Goal: Download file/media

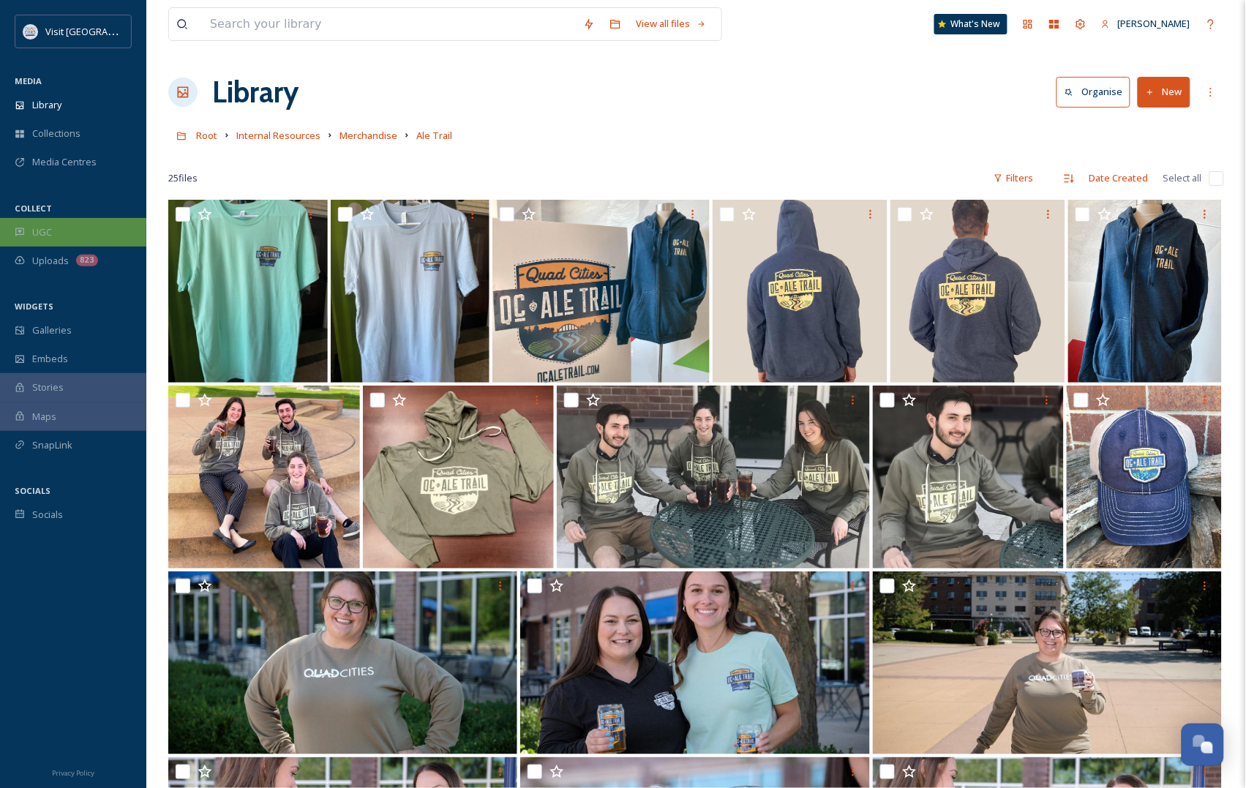
click at [60, 227] on div "UGC" at bounding box center [73, 232] width 146 height 29
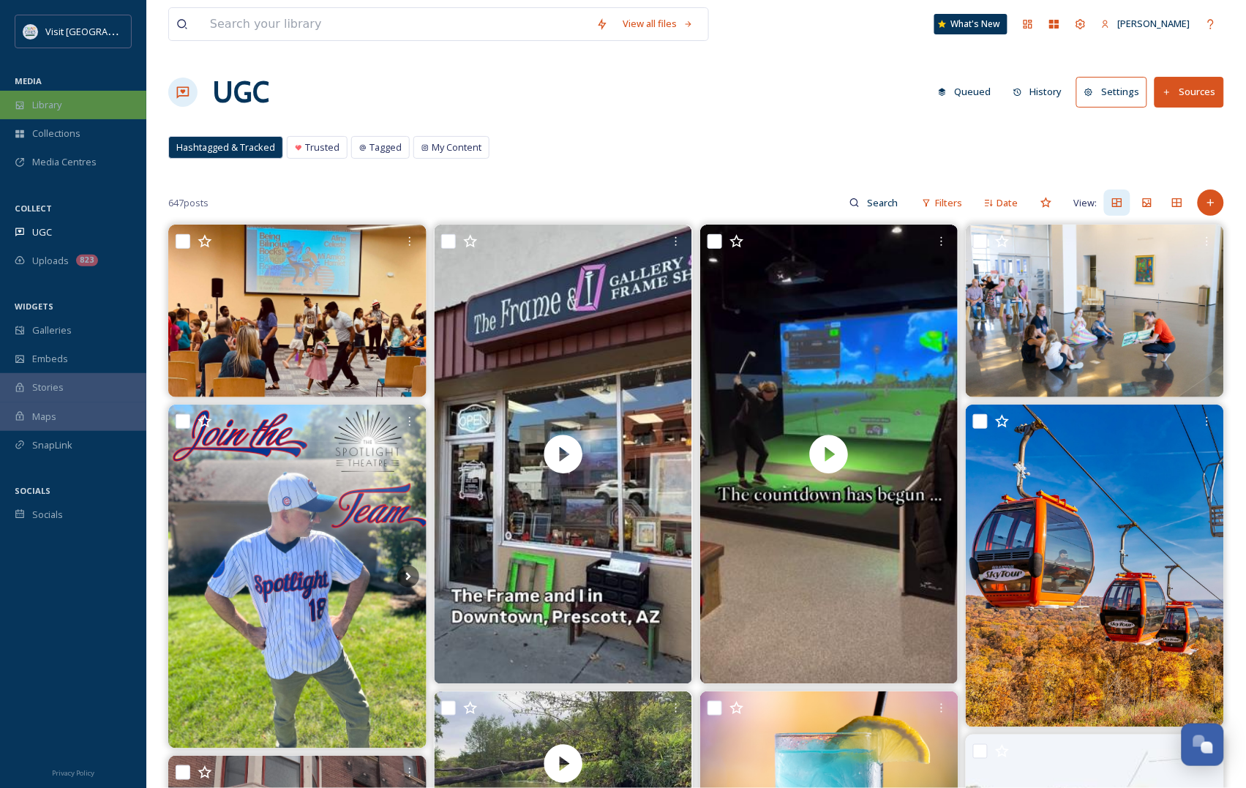
click at [60, 102] on span "Library" at bounding box center [46, 105] width 29 height 14
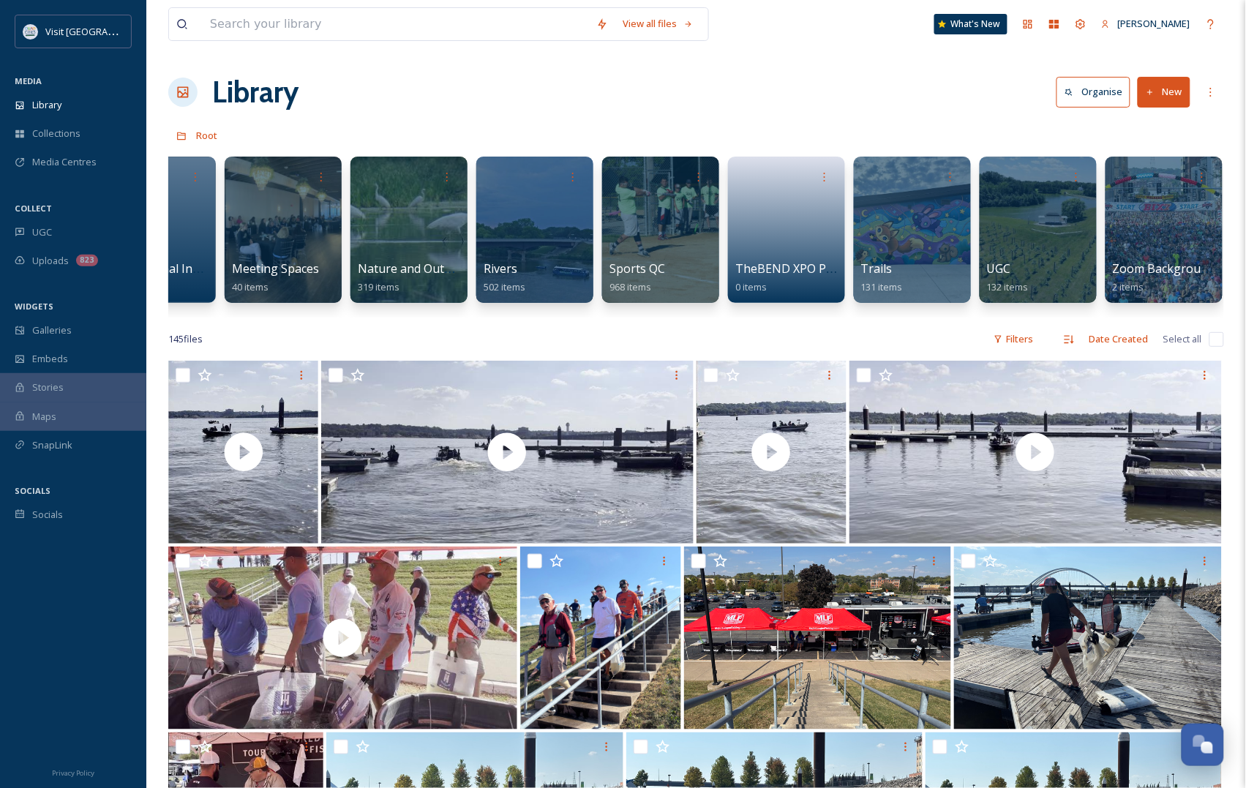
scroll to position [0, 1334]
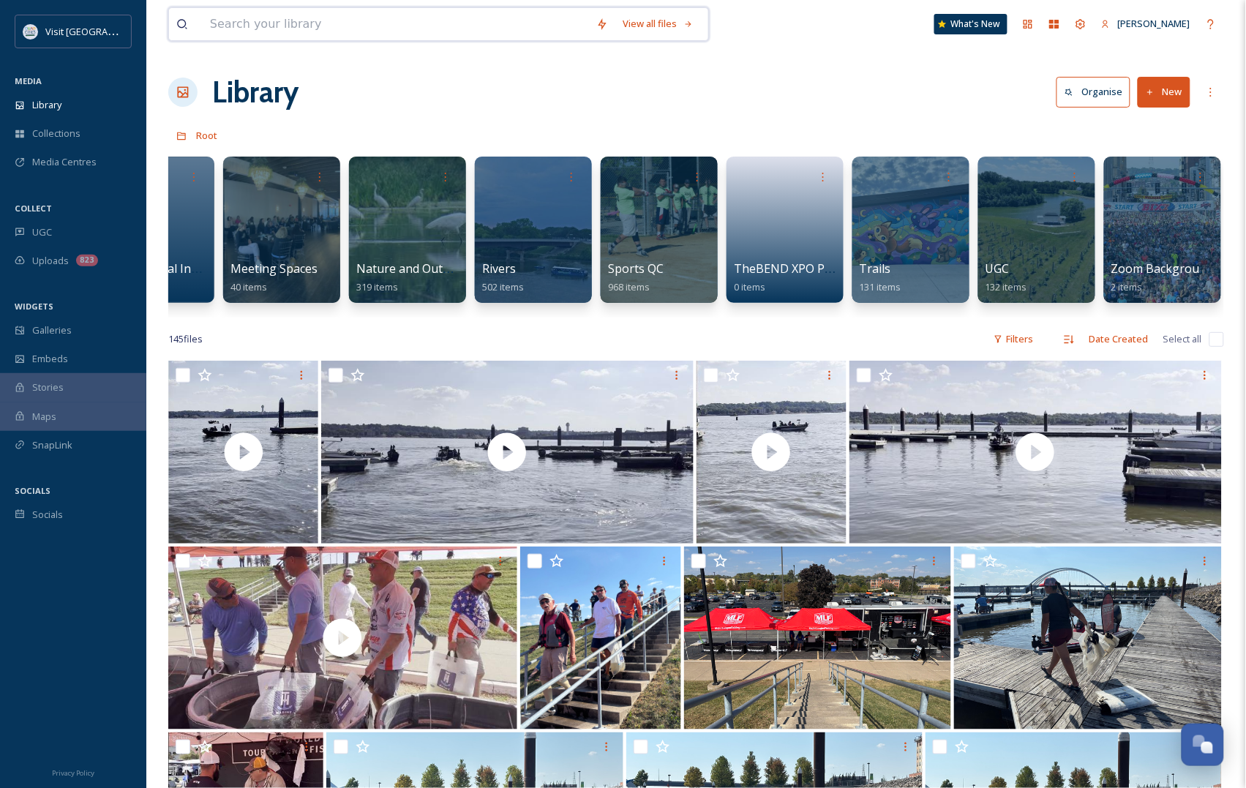
click at [307, 27] on input at bounding box center [396, 24] width 386 height 32
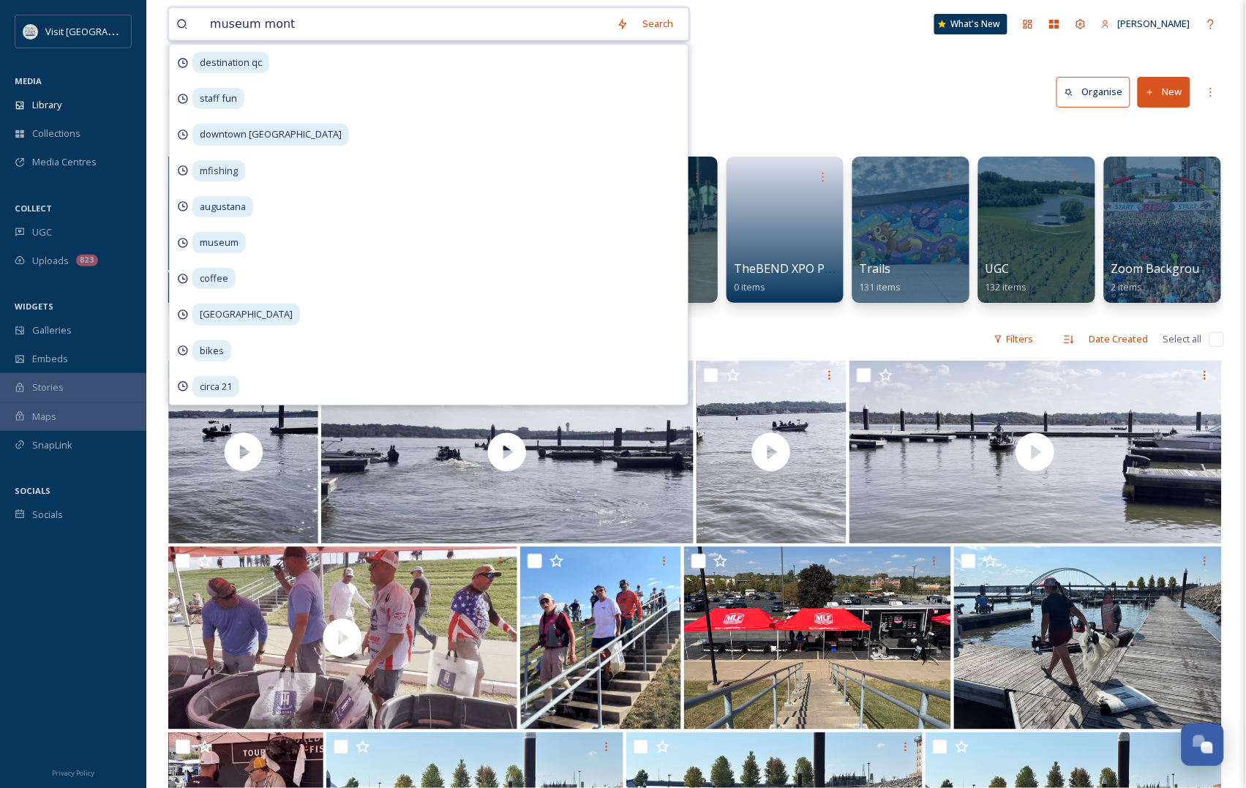
type input "museum month"
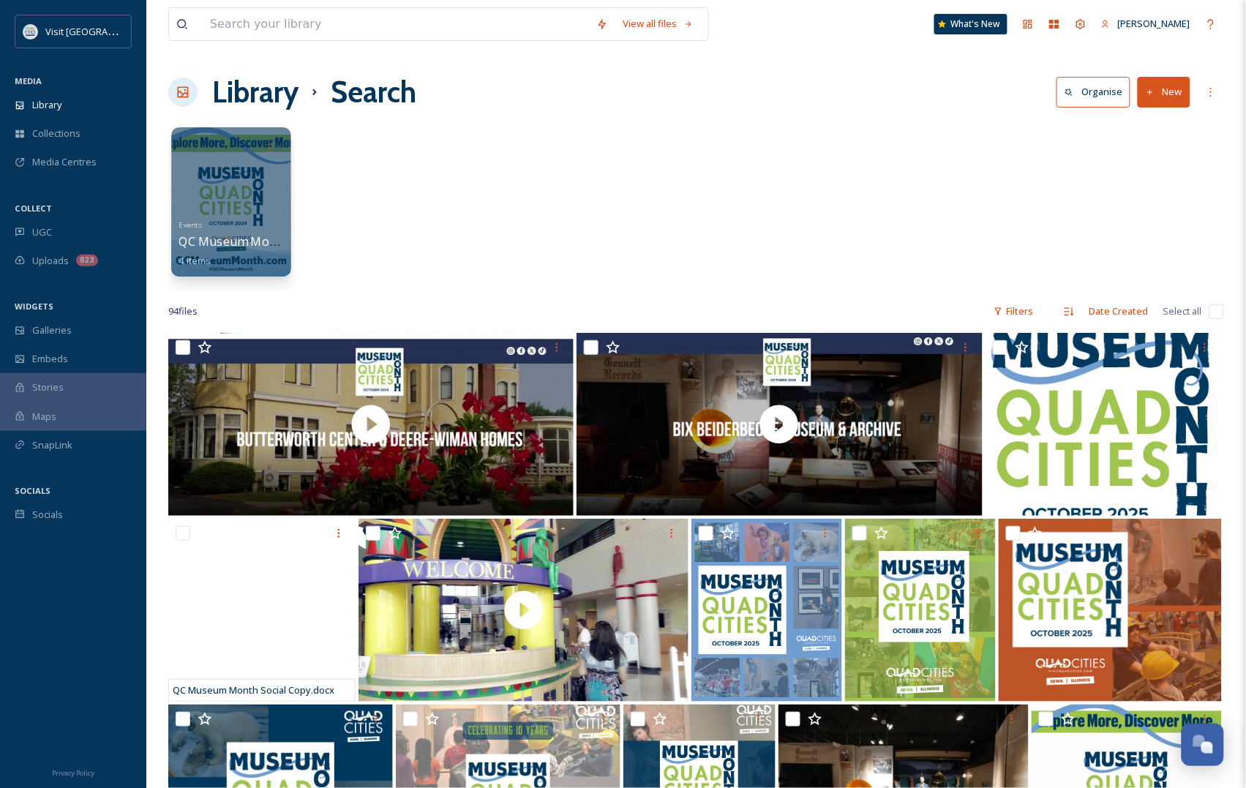
click at [190, 168] on div at bounding box center [230, 201] width 119 height 149
click at [304, 31] on input at bounding box center [396, 24] width 386 height 32
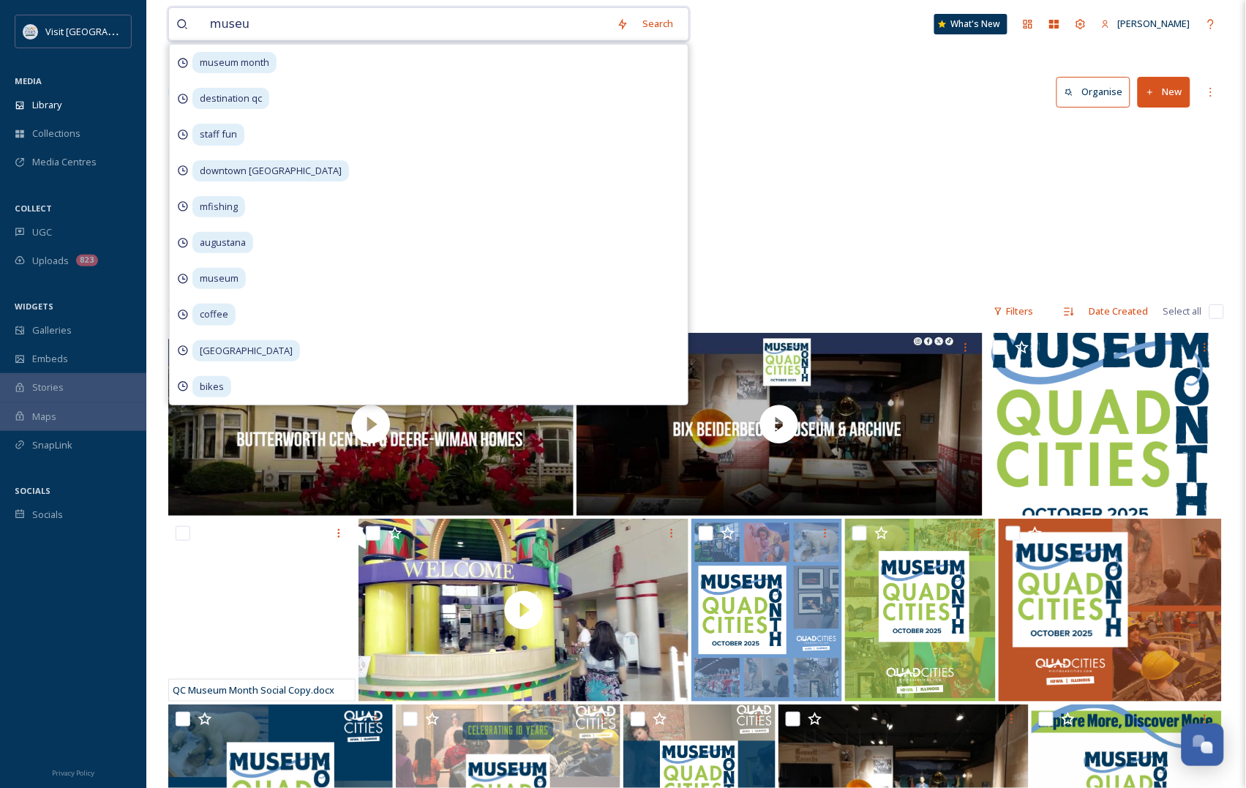
type input "museum"
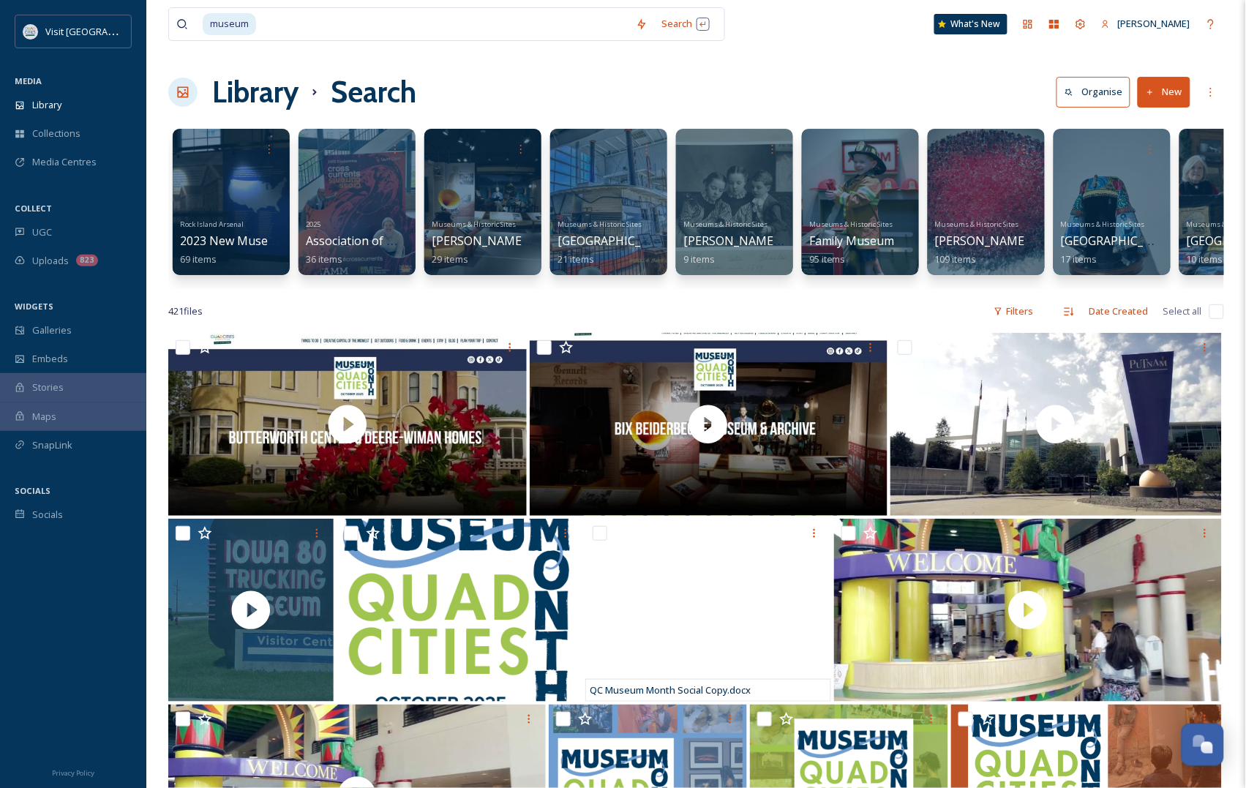
click at [912, 70] on div "museum Search What's [GEOGRAPHIC_DATA][PERSON_NAME] Search Organise New Your Se…" at bounding box center [696, 742] width 1100 height 1485
click at [1130, 168] on div at bounding box center [1111, 201] width 119 height 149
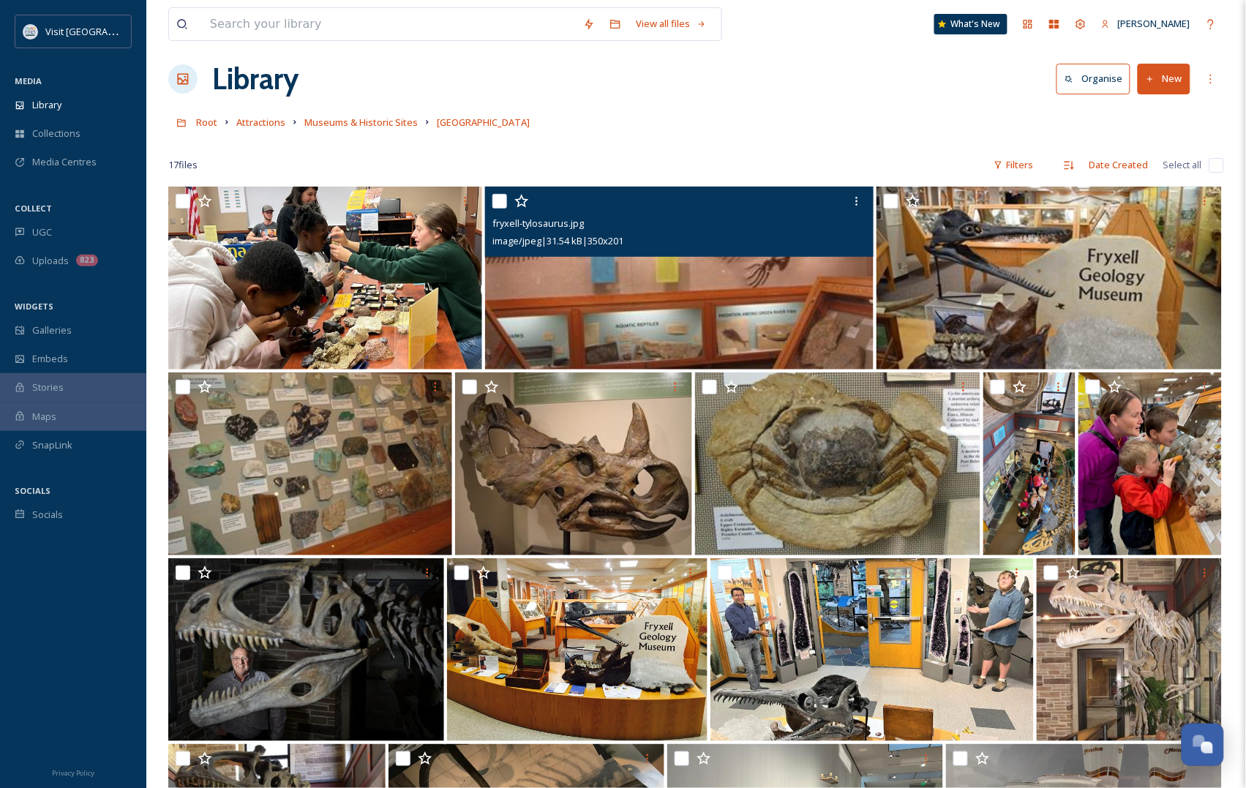
scroll to position [359, 0]
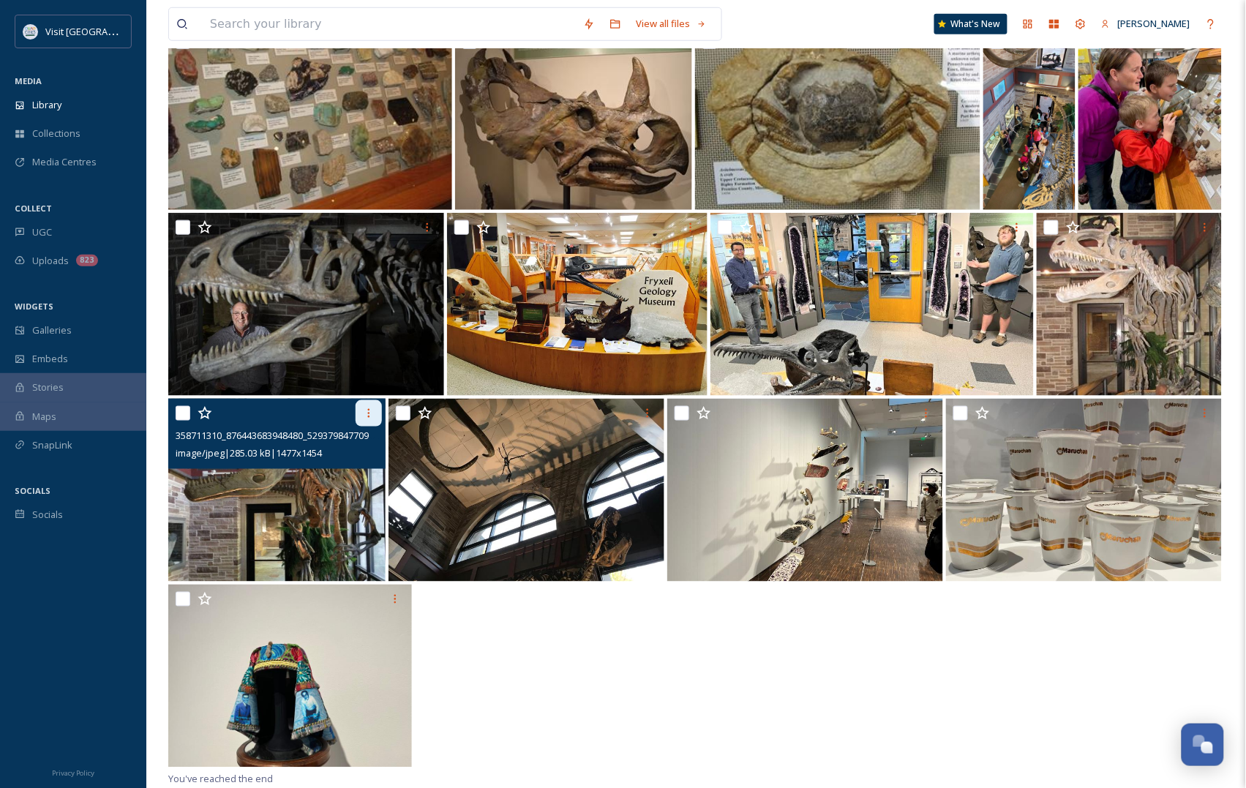
click at [362, 406] on div at bounding box center [369, 413] width 26 height 26
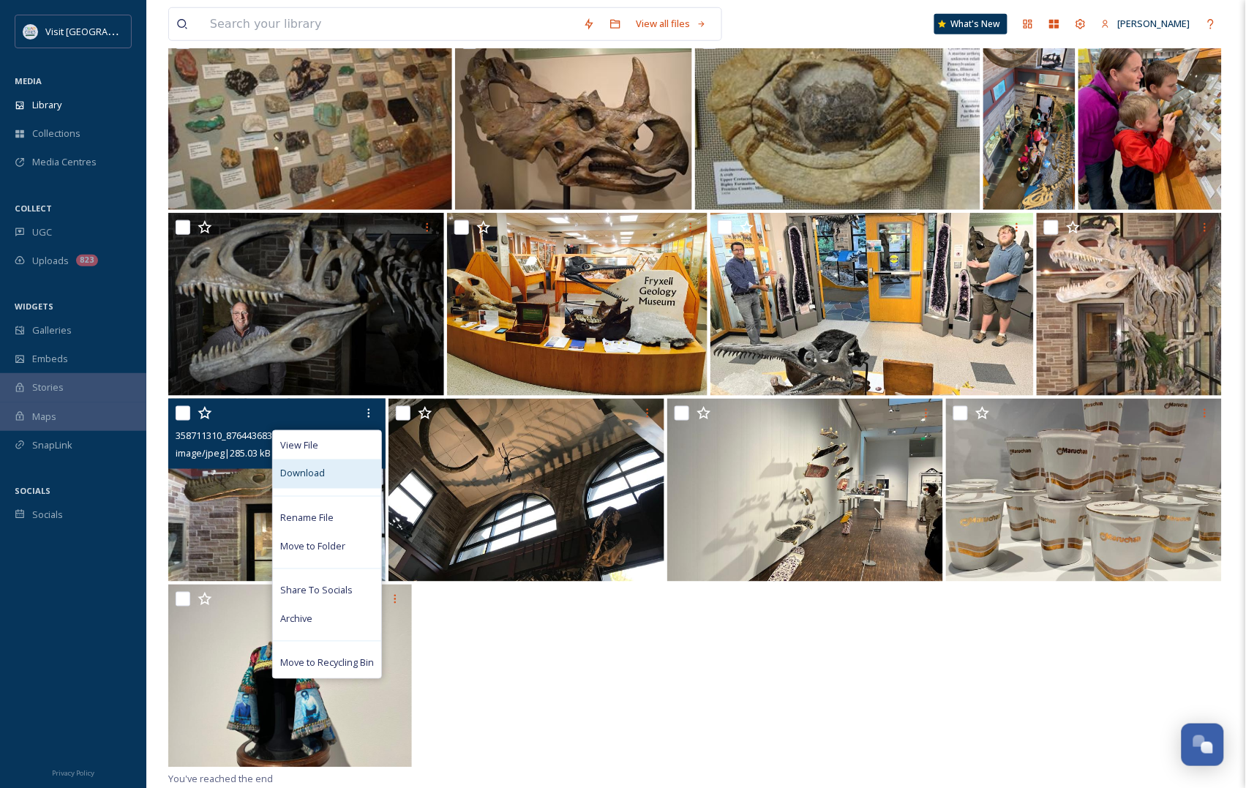
click at [326, 473] on div "Download" at bounding box center [327, 474] width 108 height 29
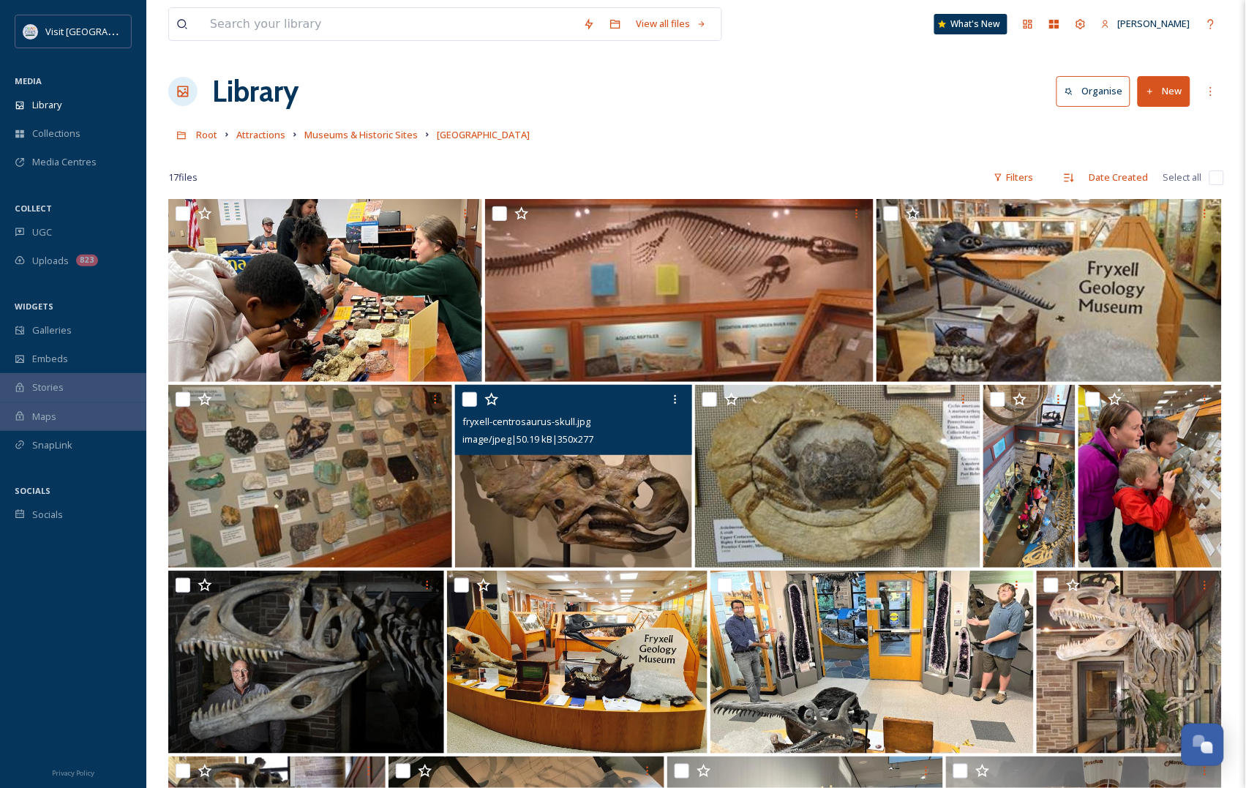
scroll to position [0, 0]
